Goal: Find specific page/section: Find specific page/section

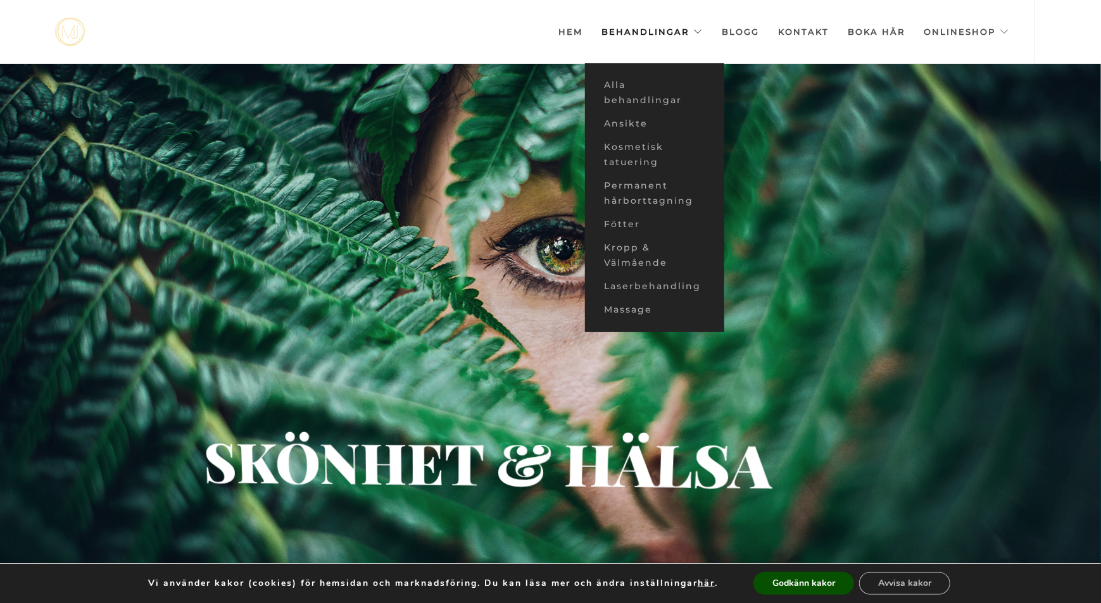
click at [646, 28] on link "Behandlingar" at bounding box center [652, 31] width 101 height 63
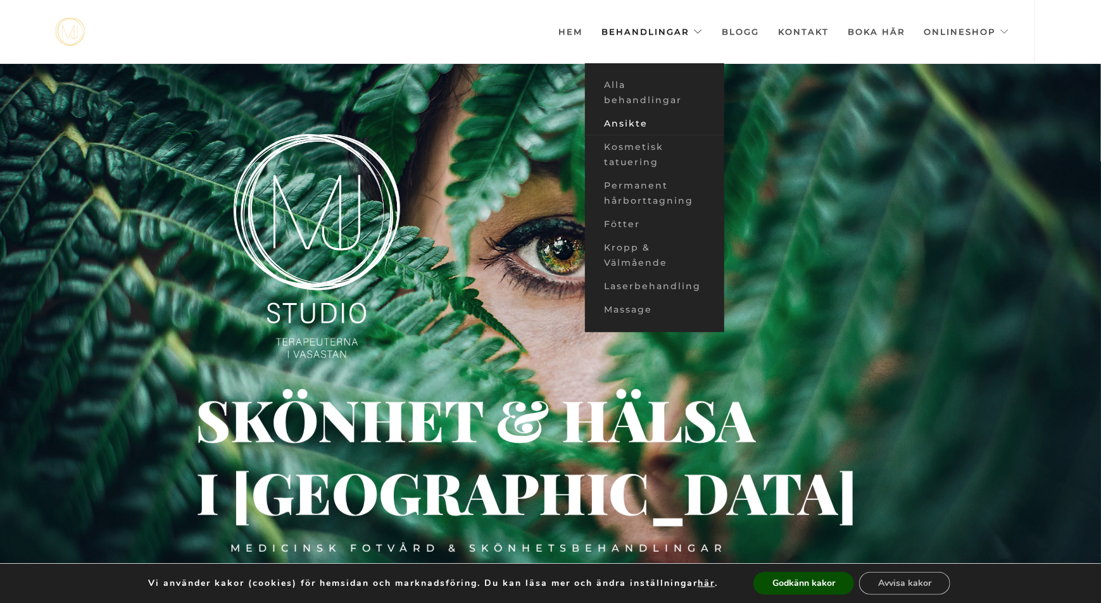
click at [633, 117] on link "Ansikte" at bounding box center [654, 123] width 139 height 23
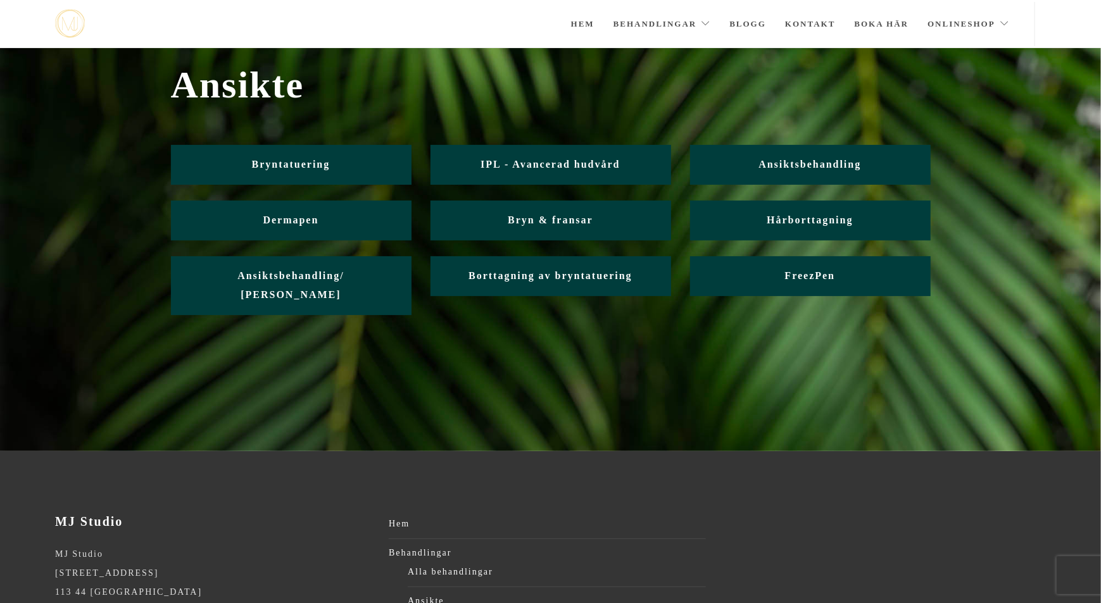
scroll to position [79, 0]
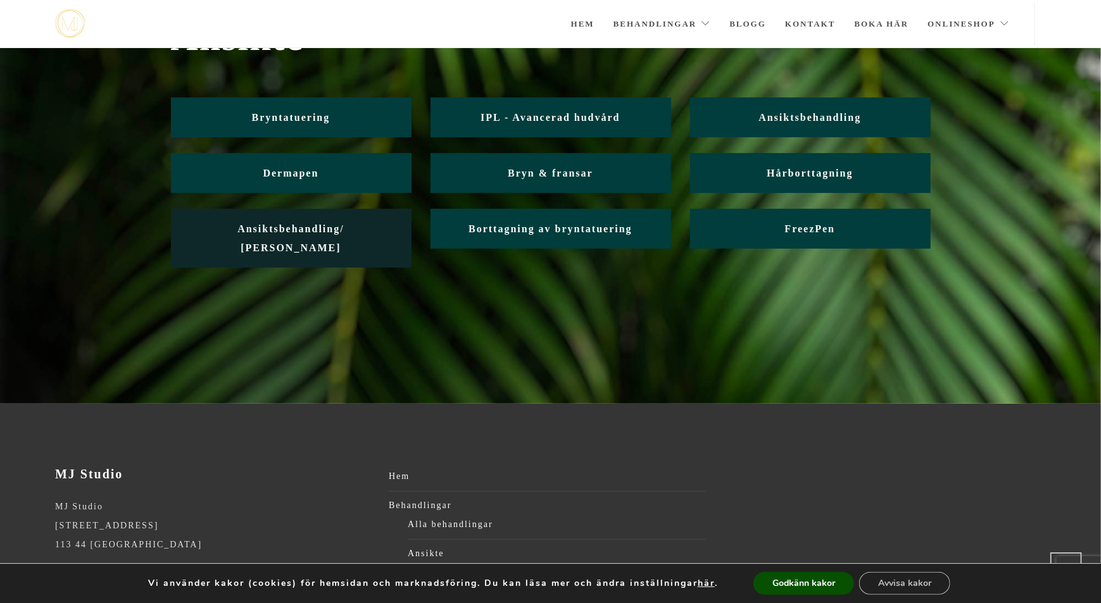
click at [318, 230] on span "Ansiktsbehandling/ [PERSON_NAME]" at bounding box center [290, 239] width 107 height 30
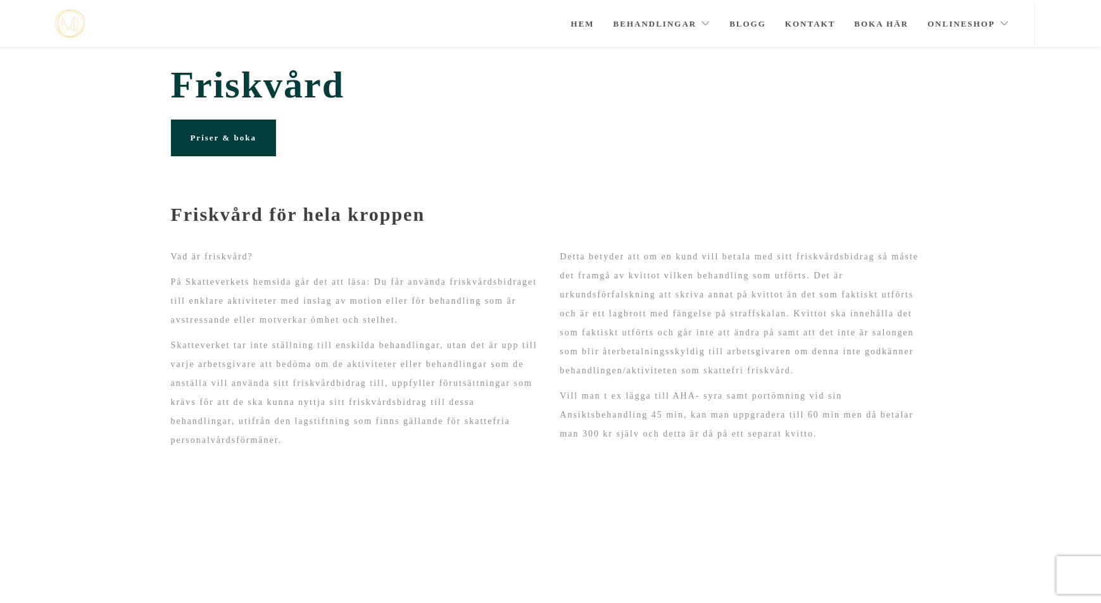
scroll to position [285, 0]
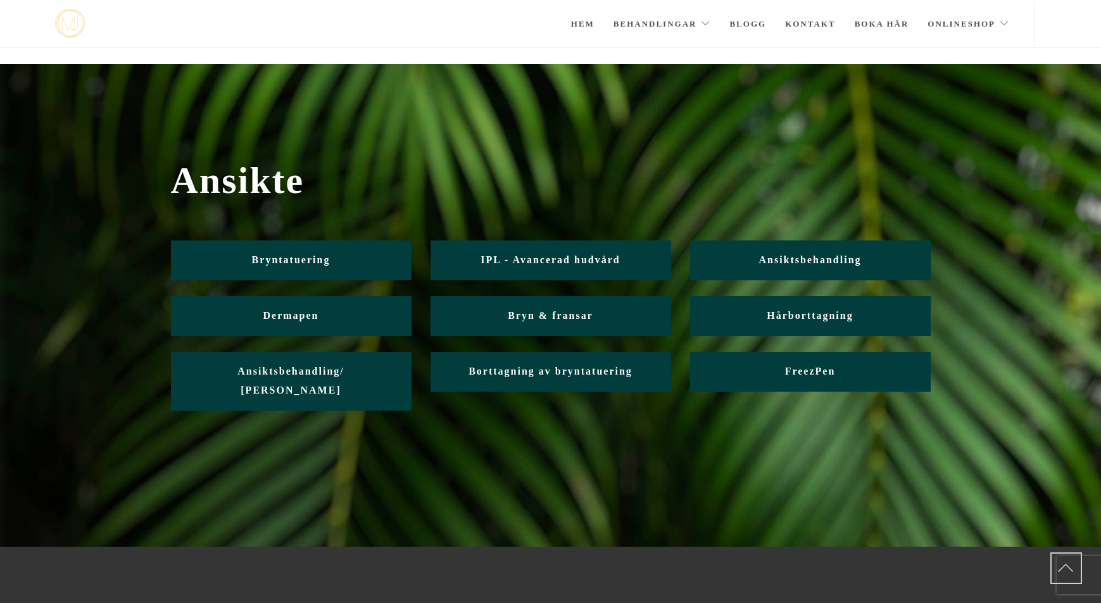
scroll to position [79, 0]
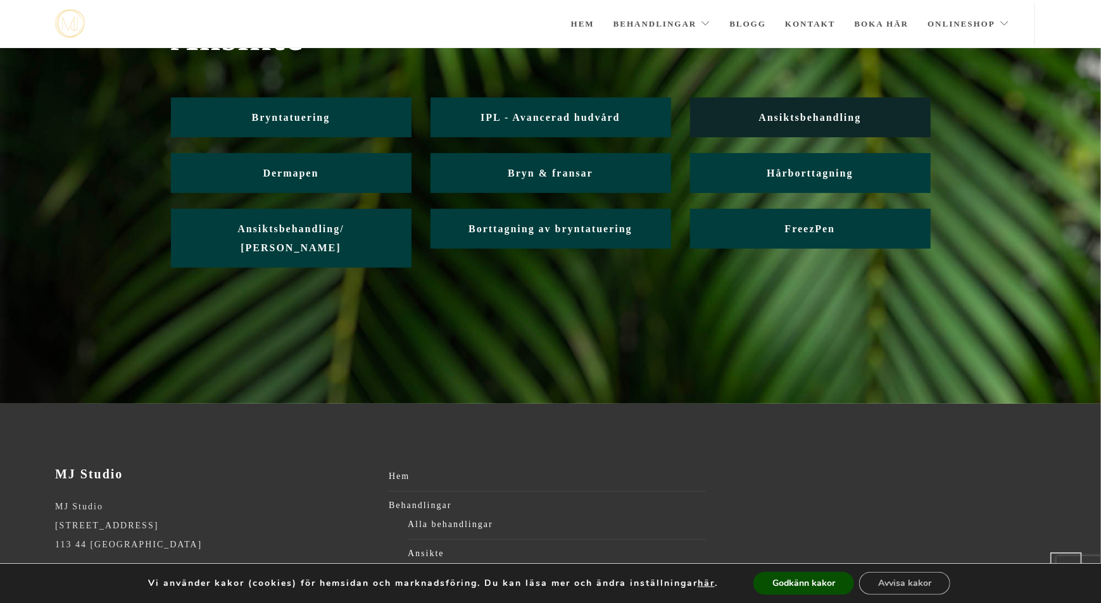
click at [770, 126] on link "Ansiktsbehandling" at bounding box center [810, 118] width 241 height 40
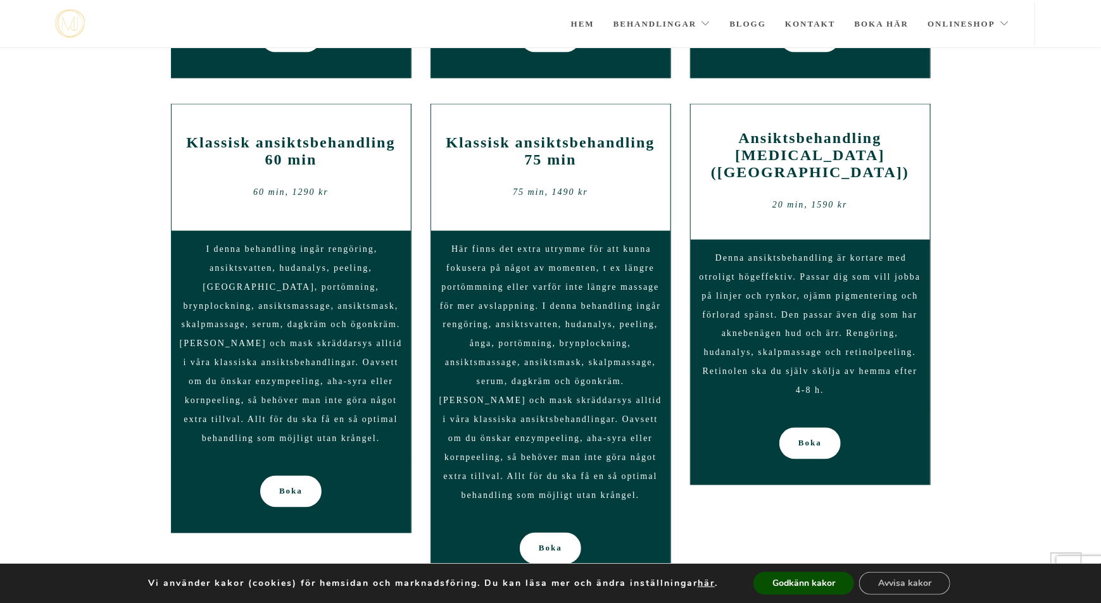
scroll to position [1013, 0]
